Goal: Obtain resource

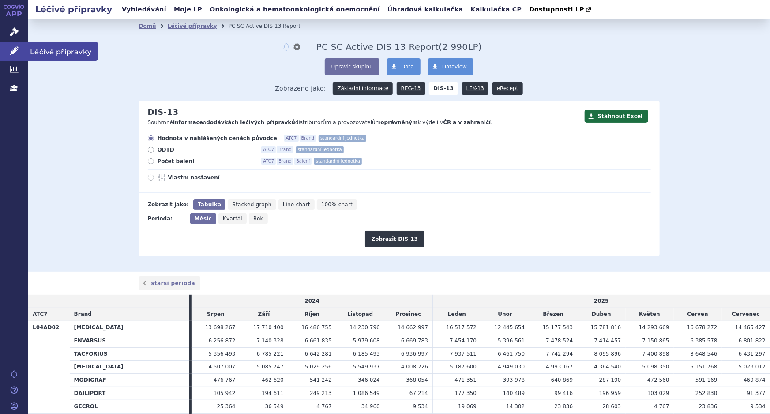
click at [15, 49] on icon at bounding box center [14, 50] width 9 height 9
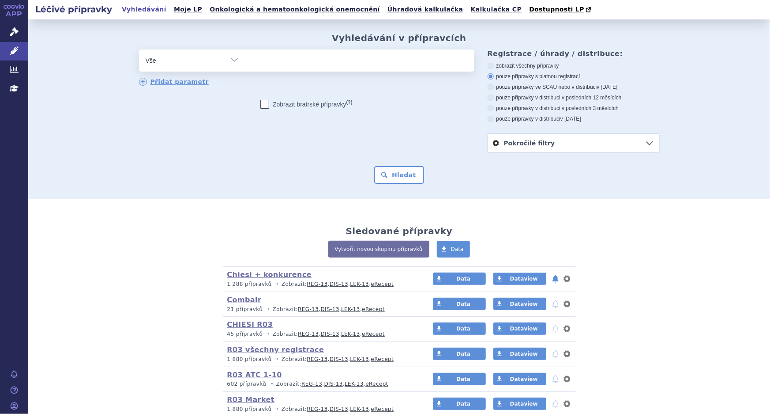
scroll to position [131, 0]
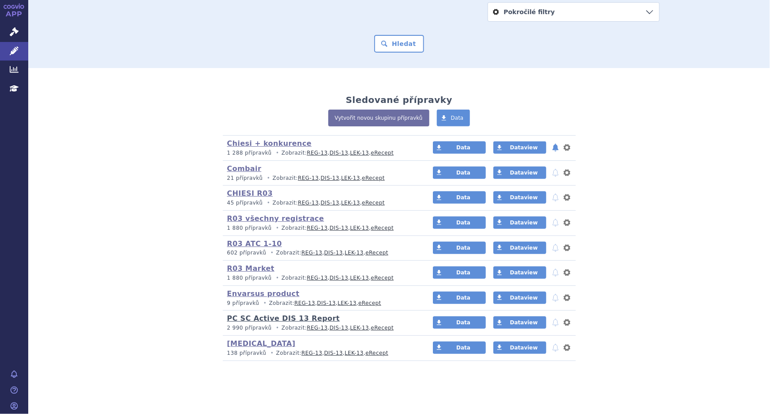
click at [276, 320] on link "PC SC Active DIS 13 Report" at bounding box center [283, 318] width 113 height 8
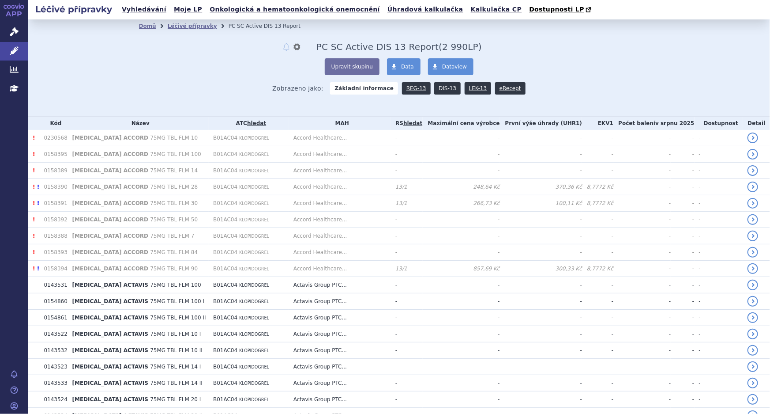
click at [438, 87] on link "DIS-13" at bounding box center [447, 88] width 26 height 12
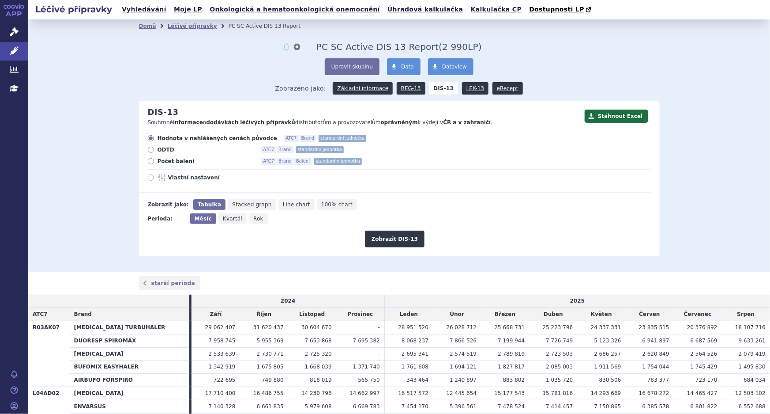
click at [148, 178] on icon at bounding box center [151, 177] width 6 height 6
click at [149, 178] on input "Vlastní nastavení" at bounding box center [152, 179] width 6 height 6
radio input "true"
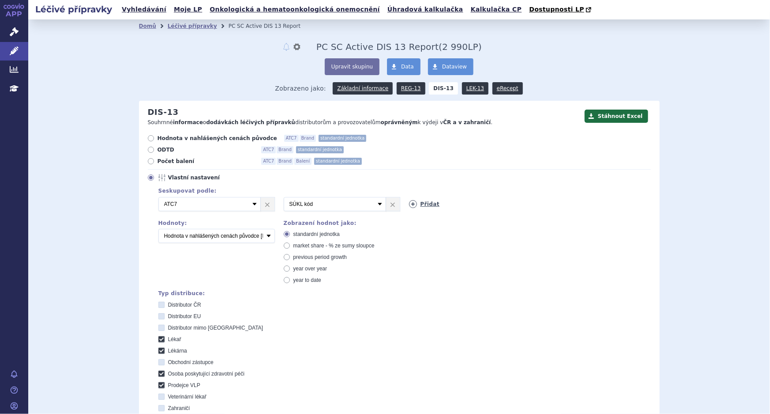
click at [409, 204] on icon at bounding box center [413, 204] width 8 height 8
click at [535, 205] on icon at bounding box center [539, 204] width 8 height 8
click at [473, 205] on select "Vyberte groupování ATC3 ATC5 ATC7 Brand Balení SÚKL kód MAH VPOIS Referenční sk…" at bounding box center [460, 204] width 102 height 14
select select "brand"
click at [409, 197] on select "Vyberte groupování ATC3 ATC5 ATC7 Brand Balení SÚKL kód MAH VPOIS Referenční sk…" at bounding box center [460, 204] width 102 height 14
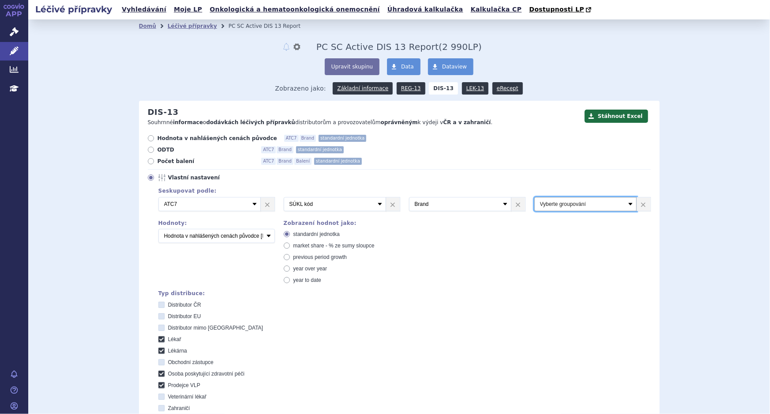
click at [569, 201] on select "Vyberte groupování ATC3 ATC5 ATC7 Brand Balení SÚKL kód MAH VPOIS Referenční sk…" at bounding box center [586, 204] width 102 height 14
select select "package"
click at [535, 197] on select "Vyberte groupování ATC3 ATC5 ATC7 Brand Balení SÚKL kód MAH VPOIS Referenční sk…" at bounding box center [586, 204] width 102 height 14
click at [188, 234] on select "Počet balení Hodnota v nahlášených cenách původce [DIS-13] Hodnota v maximálníc…" at bounding box center [216, 236] width 117 height 14
select select "packages"
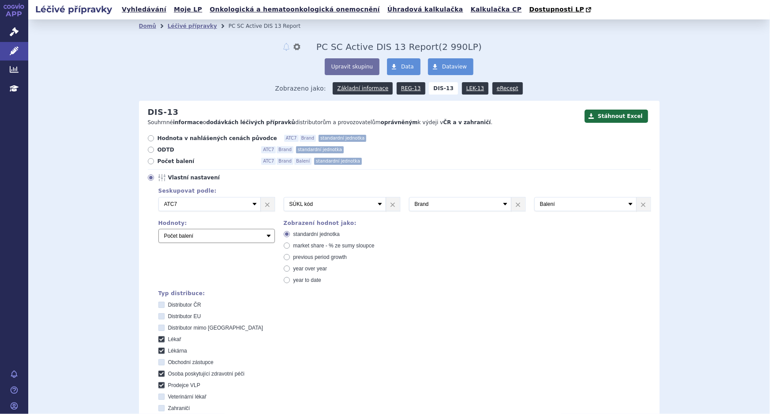
click at [158, 229] on select "Počet balení Hodnota v nahlášených cenách původce [DIS-13] Hodnota v maximálníc…" at bounding box center [216, 236] width 117 height 14
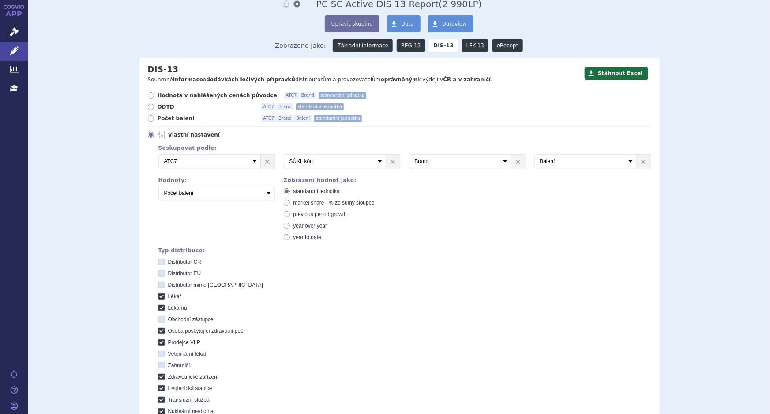
scroll to position [40, 0]
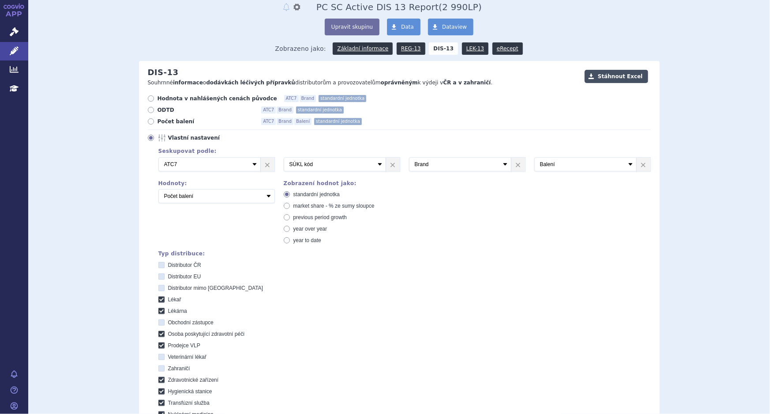
click at [609, 76] on button "Stáhnout Excel" at bounding box center [617, 76] width 64 height 13
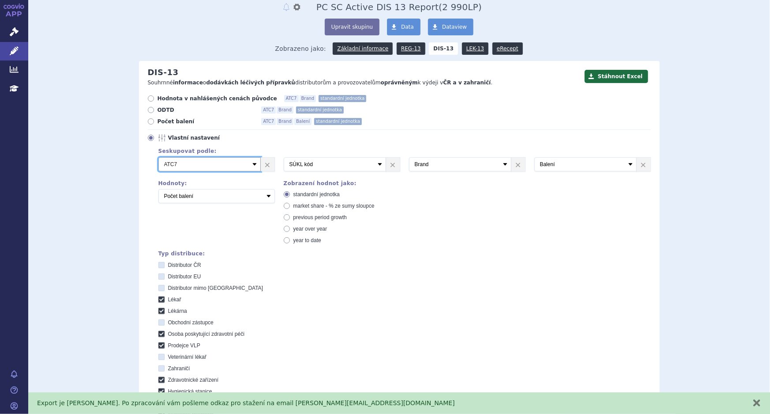
click at [238, 167] on select "Vyberte groupování ATC3 ATC5 ATC7 Brand Balení SÚKL kód MAH VPOIS Referenční sk…" at bounding box center [209, 164] width 102 height 14
select select "suklCode"
click at [158, 157] on select "Vyberte groupování ATC3 ATC5 ATC7 Brand Balení SÚKL kód MAH VPOIS Referenční sk…" at bounding box center [209, 164] width 102 height 14
click at [347, 166] on select "Vyberte groupování ATC3 ATC5 ATC7 Brand Balení SÚKL kód MAH VPOIS Referenční sk…" at bounding box center [335, 164] width 102 height 14
select select "brand"
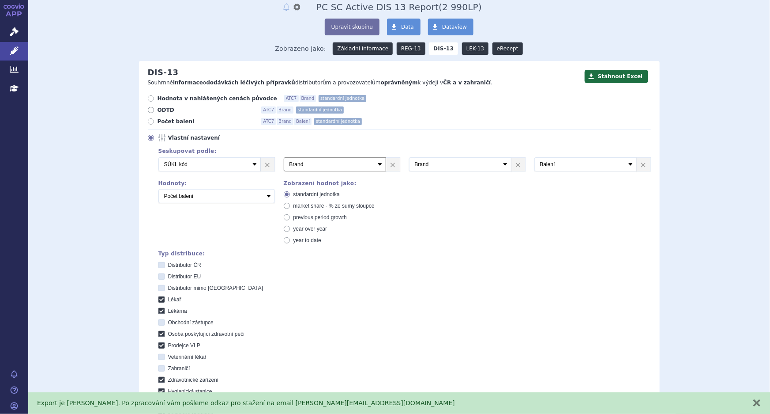
click at [284, 157] on select "Vyberte groupování ATC3 ATC5 ATC7 Brand Balení SÚKL kód MAH VPOIS Referenční sk…" at bounding box center [335, 164] width 102 height 14
click at [467, 160] on select "Vyberte groupování ATC3 ATC5 ATC7 Brand Balení SÚKL kód MAH VPOIS Referenční sk…" at bounding box center [460, 164] width 102 height 14
select select "package"
click at [409, 157] on select "Vyberte groupování ATC3 ATC5 ATC7 Brand Balení SÚKL kód MAH VPOIS Referenční sk…" at bounding box center [460, 164] width 102 height 14
click at [579, 162] on select "Vyberte groupování ATC3 ATC5 ATC7 Brand Balení SÚKL kód MAH VPOIS Referenční sk…" at bounding box center [586, 164] width 102 height 14
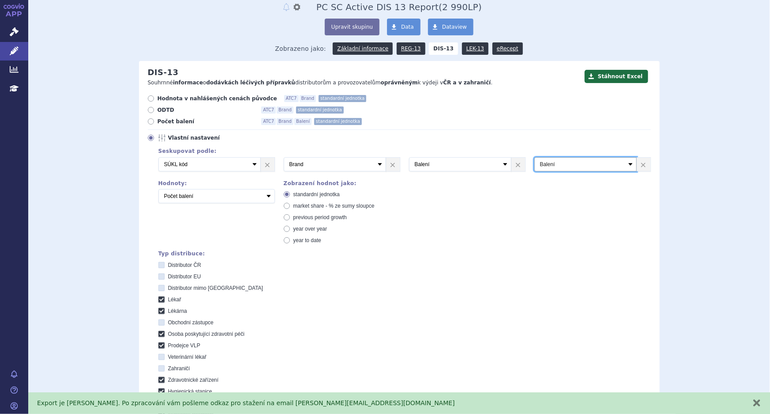
select select "typeOfCustomer"
click at [535, 157] on select "Vyberte groupování ATC3 ATC5 ATC7 Brand Balení SÚKL kód MAH VPOIS Referenční sk…" at bounding box center [586, 164] width 102 height 14
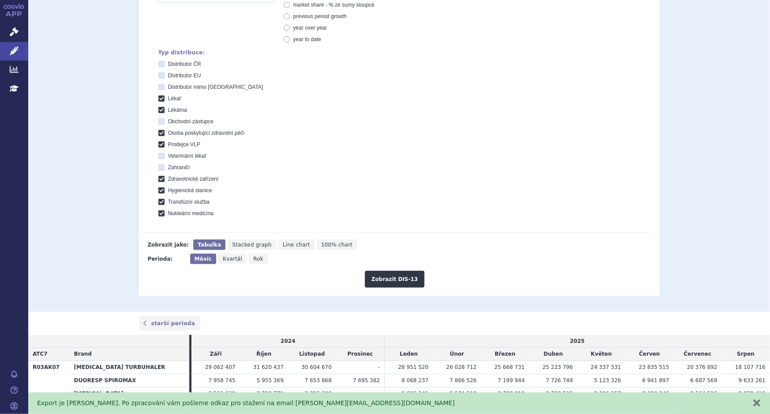
click at [159, 65] on icon at bounding box center [161, 64] width 6 height 6
click at [159, 65] on ČR "Distributor ČR" at bounding box center [162, 65] width 6 height 6
checkbox ČR "true"
click at [158, 76] on icon at bounding box center [161, 75] width 6 height 6
click at [159, 76] on EU "Distributor EU" at bounding box center [162, 77] width 6 height 6
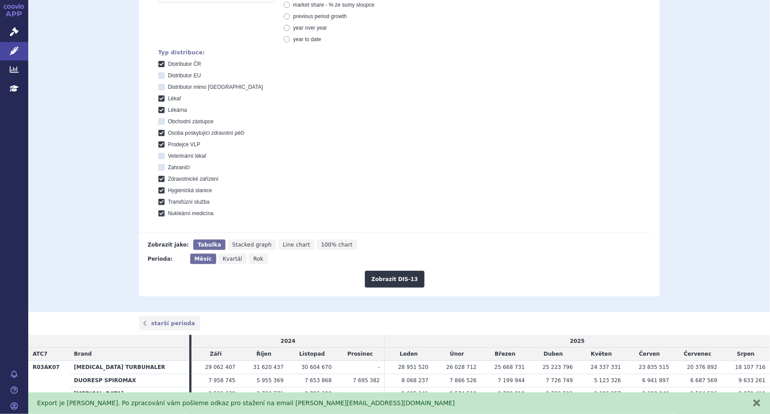
checkbox EU "true"
click at [158, 87] on icon at bounding box center [161, 87] width 6 height 6
click at [159, 87] on EU "Distributor mimo [GEOGRAPHIC_DATA]" at bounding box center [162, 88] width 6 height 6
checkbox EU "true"
click at [158, 120] on icon at bounding box center [161, 121] width 6 height 6
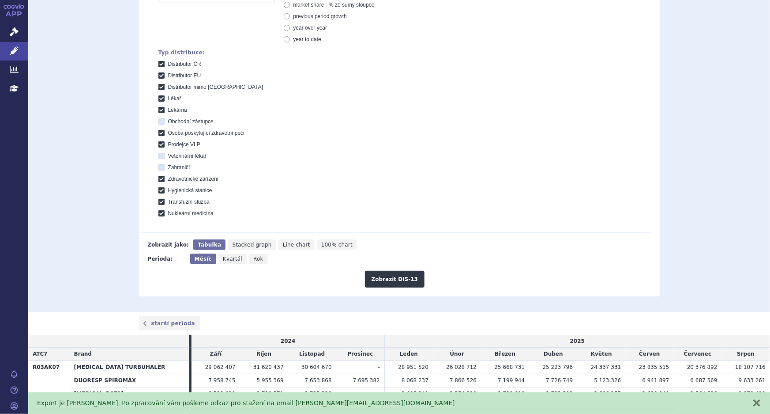
click at [159, 120] on zástupce "Obchodní zástupce" at bounding box center [162, 123] width 6 height 6
checkbox zástupce "true"
click at [159, 154] on icon at bounding box center [161, 156] width 6 height 6
click at [159, 154] on lékař "Veterinární lékař" at bounding box center [162, 157] width 6 height 6
checkbox lékař "true"
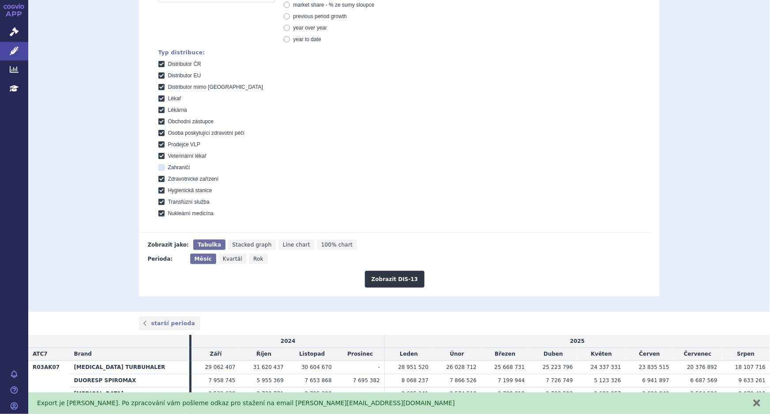
click at [159, 169] on icon at bounding box center [161, 167] width 6 height 6
click at [159, 169] on input "Zahraničí" at bounding box center [162, 169] width 6 height 6
checkbox input "true"
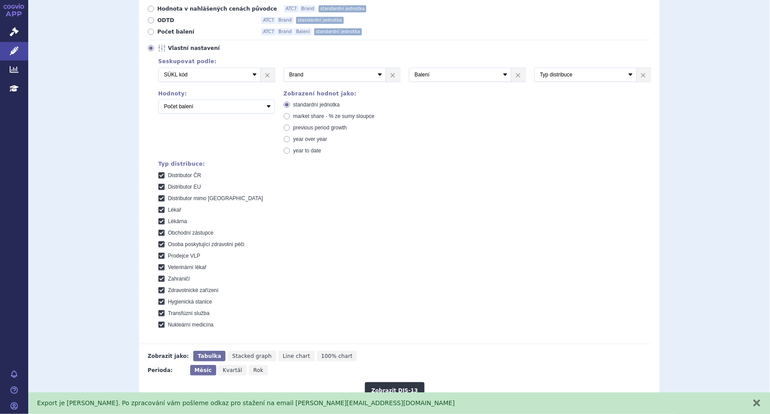
scroll to position [40, 0]
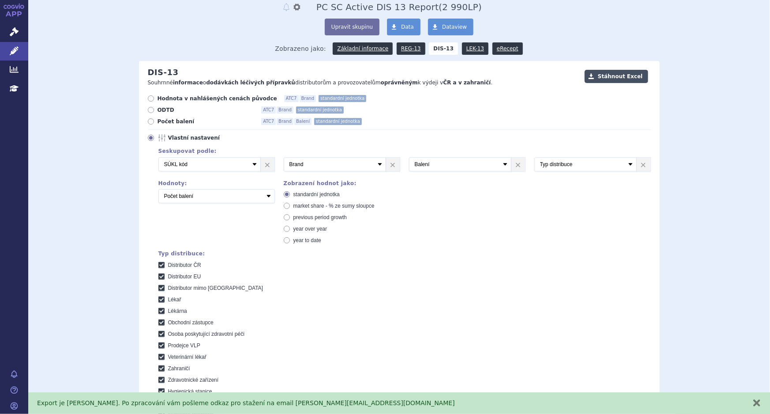
click at [609, 79] on button "Stáhnout Excel" at bounding box center [617, 76] width 64 height 13
